Goal: Check status: Check status

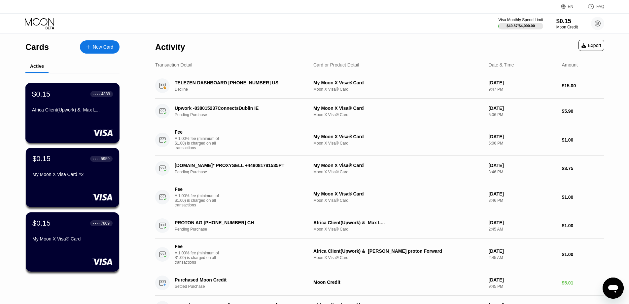
click at [77, 111] on div "Africa Client(Upwork) & Max L..." at bounding box center [72, 109] width 81 height 5
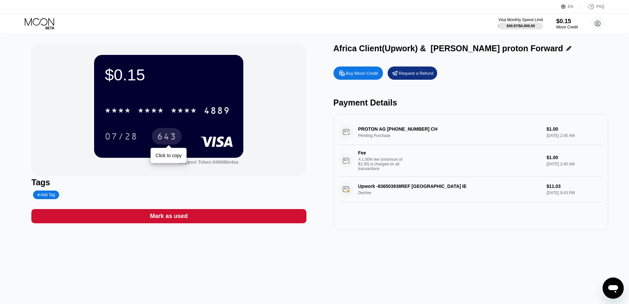
drag, startPoint x: 173, startPoint y: 131, endPoint x: 168, endPoint y: 124, distance: 8.3
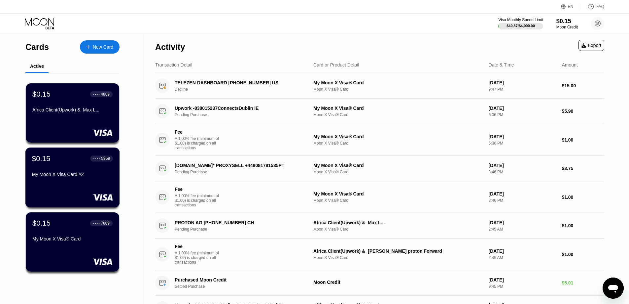
click at [84, 179] on div "My Moon X Visa Card #2" at bounding box center [72, 175] width 81 height 8
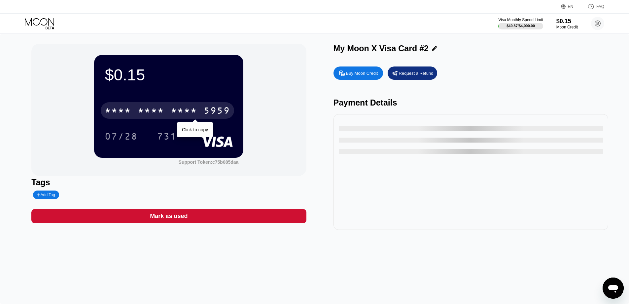
drag, startPoint x: 130, startPoint y: 105, endPoint x: 95, endPoint y: 144, distance: 51.7
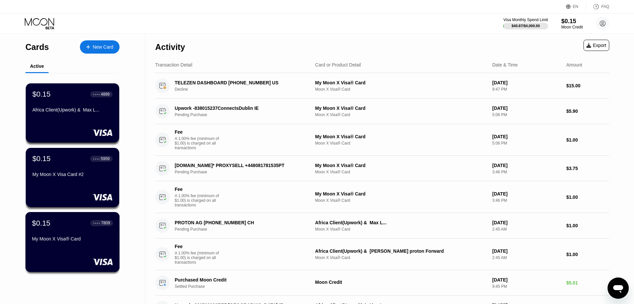
click at [85, 251] on div "$0.15 ● ● ● ● 7809 My Moon X Visa® Card" at bounding box center [72, 242] width 94 height 60
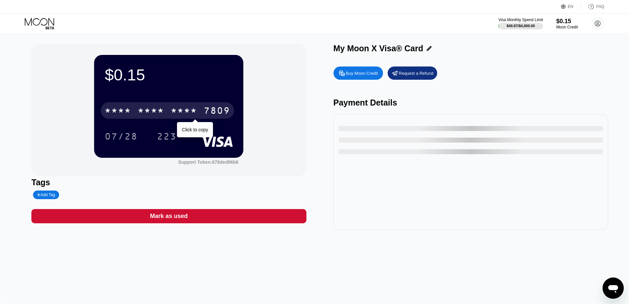
click at [195, 106] on div "* * * * * * * * * * * * 7809" at bounding box center [167, 110] width 133 height 17
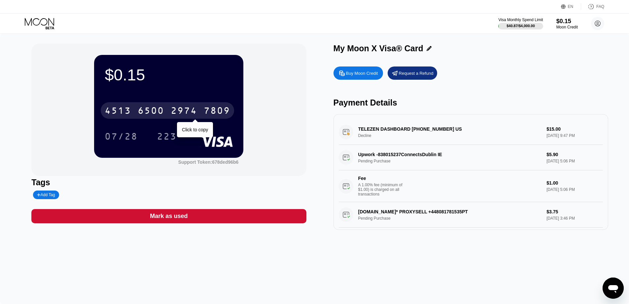
click at [199, 107] on div "[CREDIT_CARD_NUMBER]" at bounding box center [167, 110] width 133 height 17
